Goal: Transaction & Acquisition: Purchase product/service

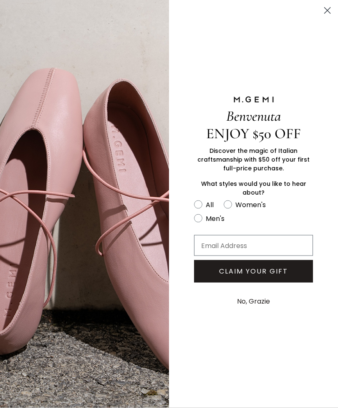
scroll to position [337, 0]
click at [261, 312] on button "No, Grazie" at bounding box center [253, 301] width 41 height 21
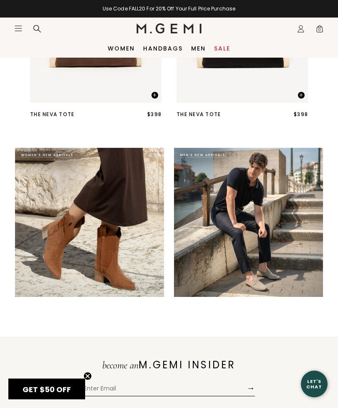
scroll to position [1185, 0]
click at [159, 48] on link "Handbags" at bounding box center [163, 48] width 40 height 7
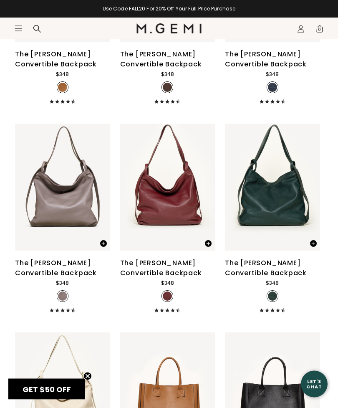
scroll to position [2467, 0]
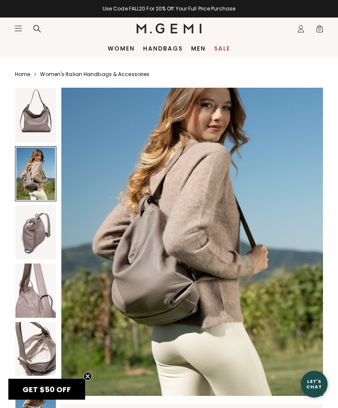
scroll to position [397, 0]
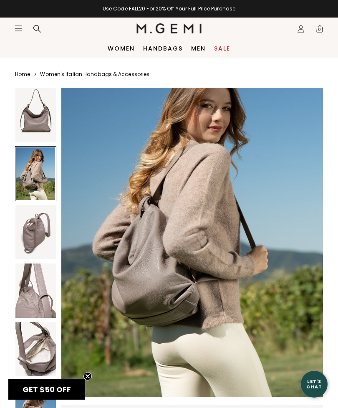
click at [100, 256] on img at bounding box center [192, 222] width 262 height 349
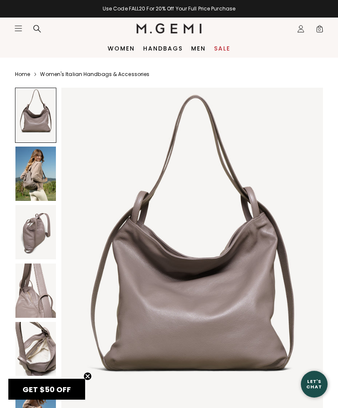
scroll to position [0, 0]
click at [38, 111] on div at bounding box center [35, 115] width 41 height 55
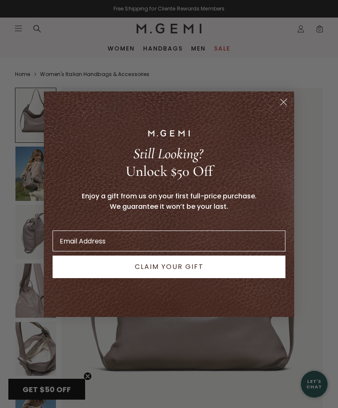
click at [83, 76] on link "Women's Italian Handbags & Accessories" at bounding box center [94, 74] width 109 height 7
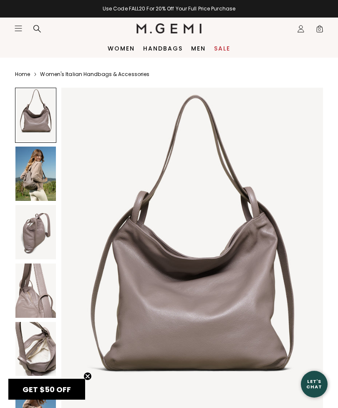
click at [190, 303] on img at bounding box center [192, 262] width 262 height 349
click at [58, 387] on span "GET $50 OFF" at bounding box center [47, 389] width 48 height 10
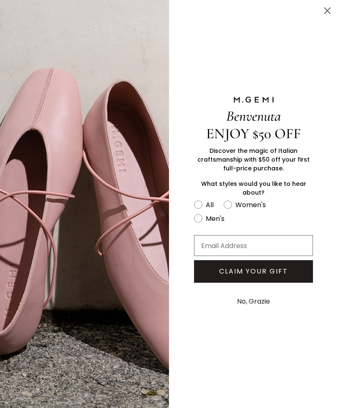
click at [325, 5] on circle "Close dialog" at bounding box center [328, 11] width 14 height 14
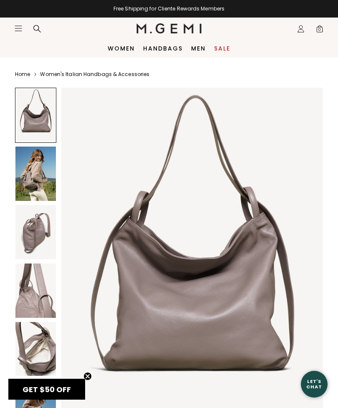
click at [35, 190] on img at bounding box center [35, 174] width 40 height 54
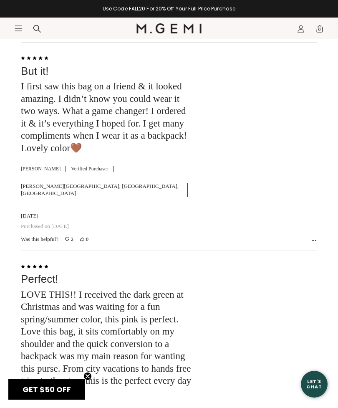
scroll to position [3311, 0]
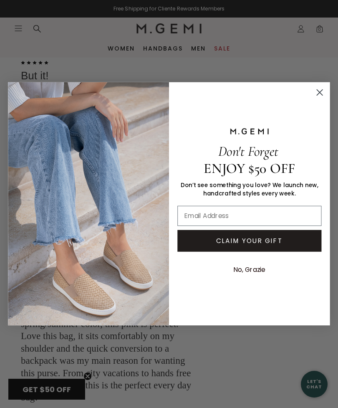
click at [322, 89] on circle "Close dialog" at bounding box center [319, 92] width 13 height 13
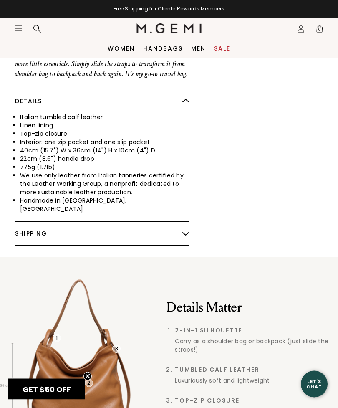
scroll to position [0, 0]
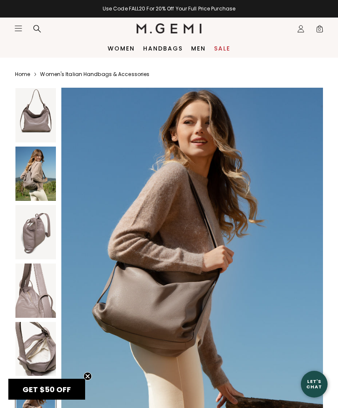
click at [18, 32] on icon "Icons/20x20/hamburger@2x" at bounding box center [18, 28] width 8 height 8
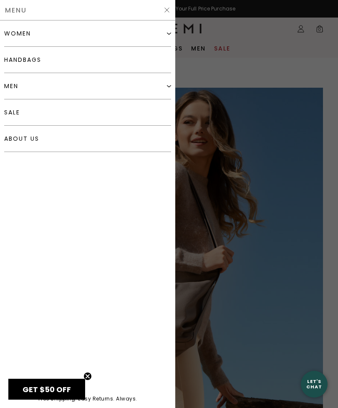
click at [149, 61] on link "handbags" at bounding box center [87, 60] width 167 height 26
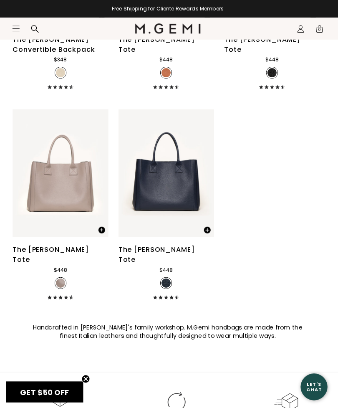
scroll to position [2900, 0]
click at [99, 175] on img at bounding box center [100, 172] width 8 height 8
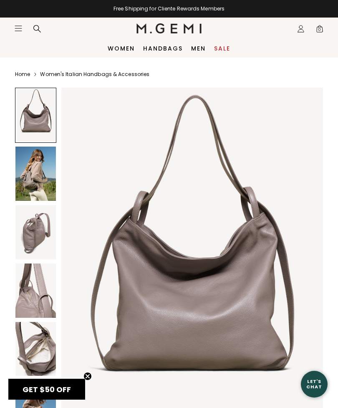
click at [238, 275] on img at bounding box center [192, 262] width 262 height 349
click at [207, 173] on img at bounding box center [192, 262] width 262 height 349
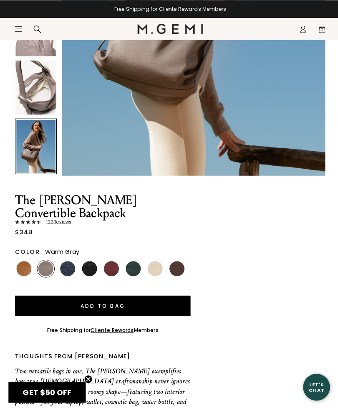
scroll to position [263, 0]
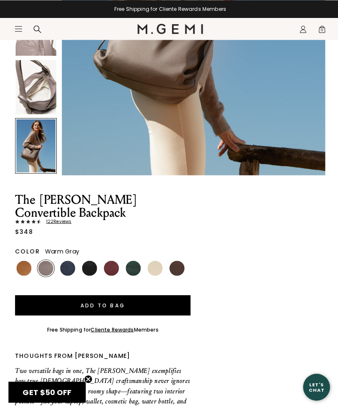
click at [299, 219] on div "The Laura Convertible Backpack 122 Review s $348 Color Warm Gray Add to Bag Fre…" at bounding box center [169, 207] width 308 height 764
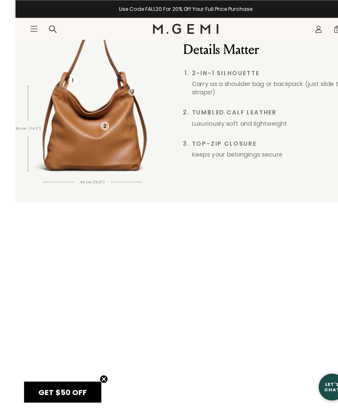
scroll to position [911, 0]
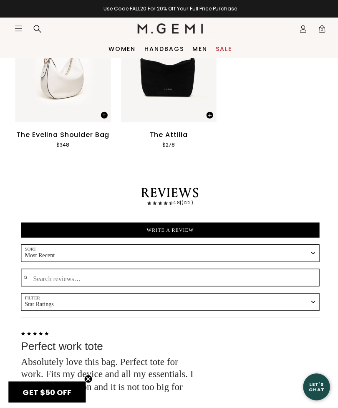
click at [250, 223] on button "Write a Review" at bounding box center [169, 228] width 296 height 15
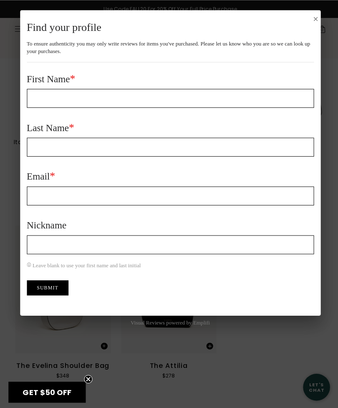
scroll to position [1242, 0]
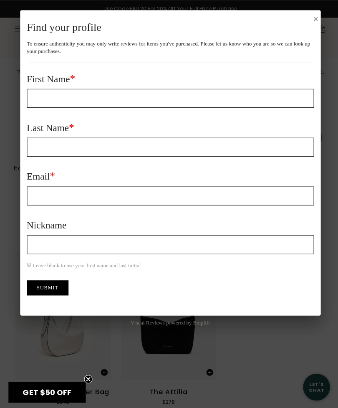
click at [215, 347] on div "Find your profile To ensure authenticity you may only write reviews for items y…" at bounding box center [169, 204] width 338 height 408
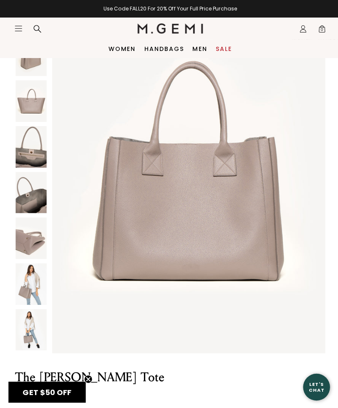
scroll to position [95, 0]
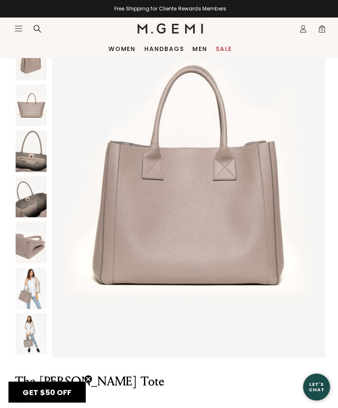
click at [23, 282] on img at bounding box center [30, 286] width 31 height 41
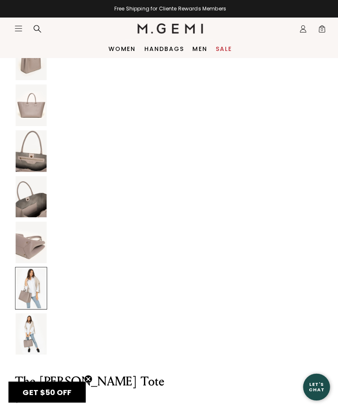
scroll to position [2221, 0]
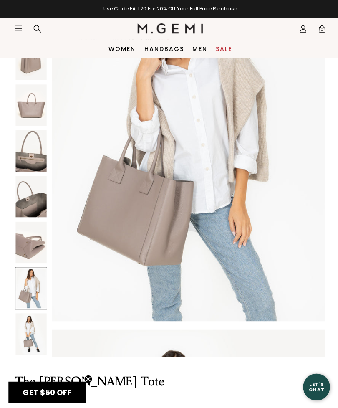
click at [28, 331] on img at bounding box center [30, 331] width 31 height 41
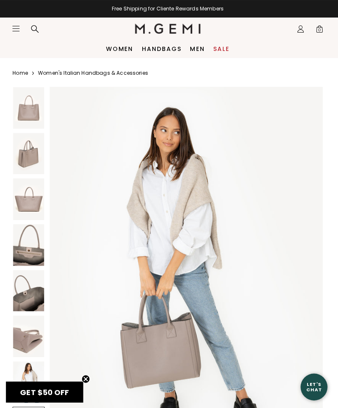
scroll to position [0, 0]
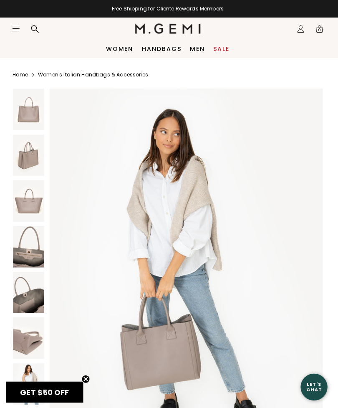
click at [26, 195] on img at bounding box center [30, 199] width 31 height 41
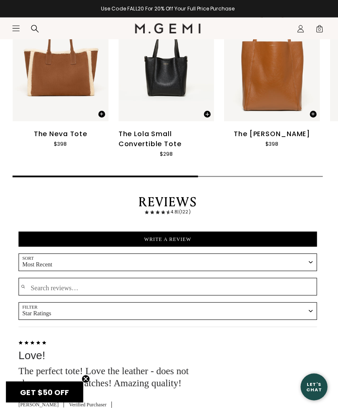
scroll to position [1532, 0]
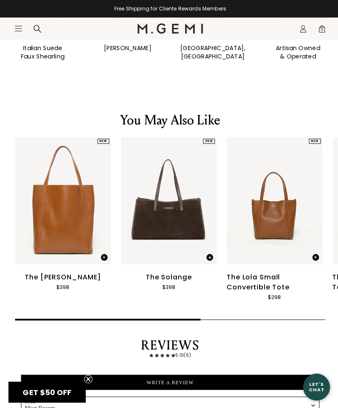
scroll to position [1173, 0]
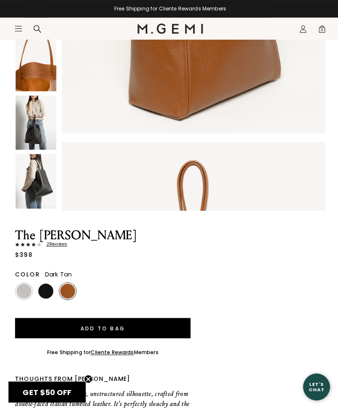
scroll to position [230, 0]
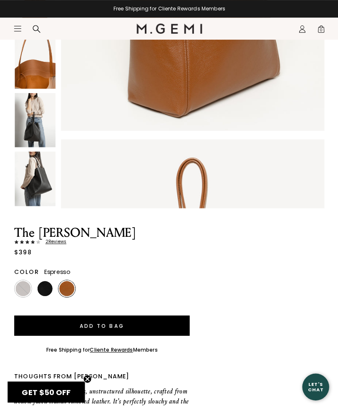
click at [21, 279] on img at bounding box center [23, 286] width 15 height 15
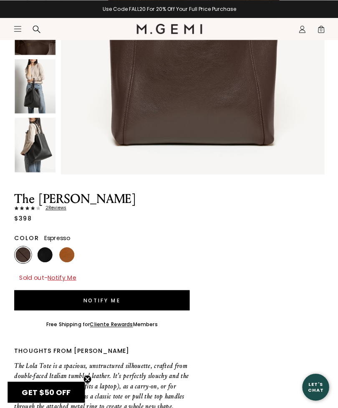
scroll to position [263, 0]
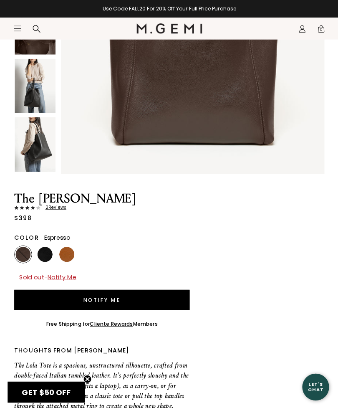
click at [62, 247] on img at bounding box center [67, 252] width 15 height 15
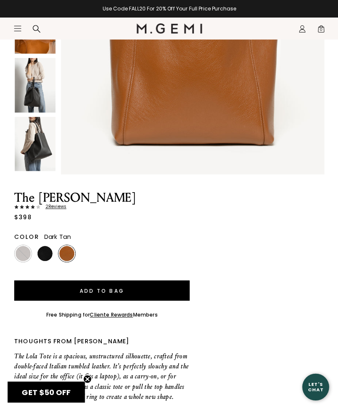
click at [41, 256] on img at bounding box center [45, 251] width 15 height 15
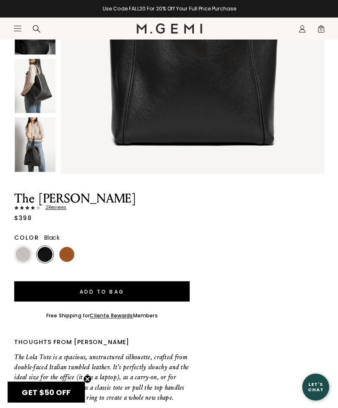
click at [22, 253] on img at bounding box center [23, 252] width 15 height 15
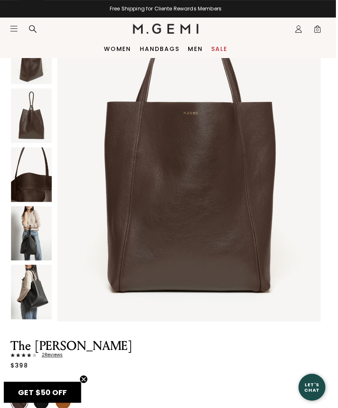
scroll to position [99, 0]
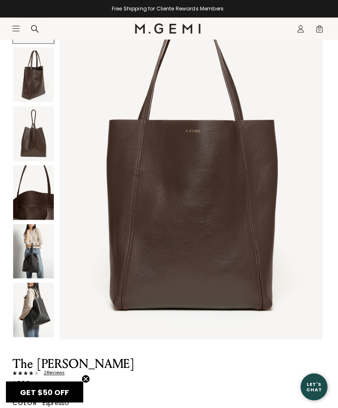
click at [37, 244] on img at bounding box center [35, 250] width 40 height 54
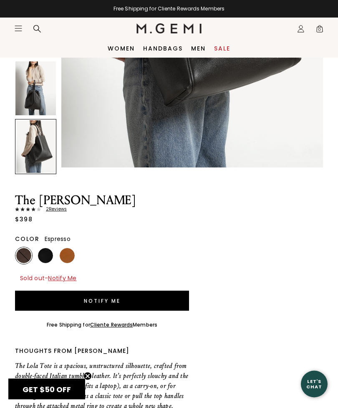
scroll to position [261, 0]
click at [71, 259] on img at bounding box center [67, 255] width 15 height 15
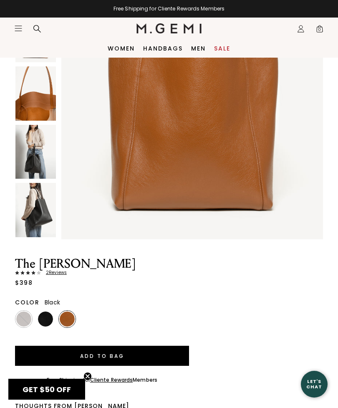
click at [43, 319] on img at bounding box center [45, 318] width 15 height 15
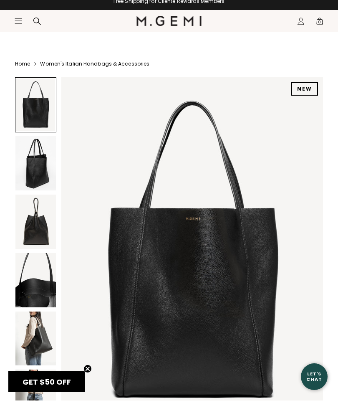
scroll to position [12, 0]
